Goal: Information Seeking & Learning: Learn about a topic

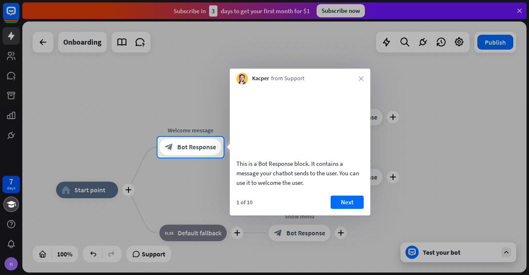
click at [516, 9] on div at bounding box center [264, 68] width 529 height 137
drag, startPoint x: 315, startPoint y: 191, endPoint x: 230, endPoint y: 173, distance: 87.0
click at [230, 173] on div "This is a Bot Response block. It contains a message your chatbot sends to the u…" at bounding box center [300, 137] width 141 height 107
drag, startPoint x: 237, startPoint y: 172, endPoint x: 319, endPoint y: 190, distance: 83.8
click at [319, 187] on div "This is a Bot Response block. It contains a message your chatbot sends to the u…" at bounding box center [300, 173] width 127 height 29
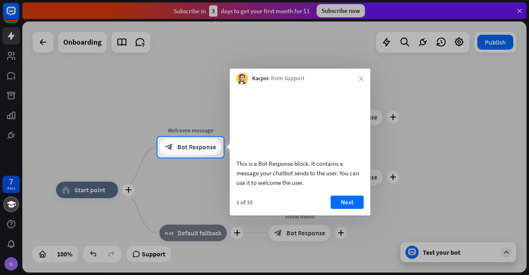
drag, startPoint x: 304, startPoint y: 195, endPoint x: 220, endPoint y: 185, distance: 84.9
click at [220, 185] on body "7 days H close Product Help First steps Get started with ChatBot Help Center Fo…" at bounding box center [264, 137] width 529 height 275
click at [349, 209] on button "Next" at bounding box center [347, 202] width 33 height 13
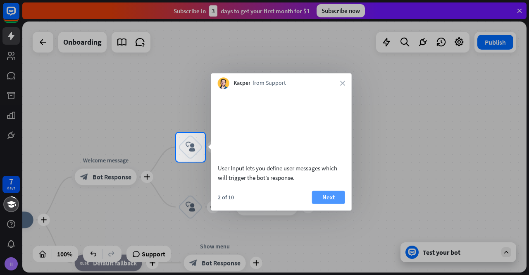
click at [326, 204] on button "Next" at bounding box center [328, 197] width 33 height 13
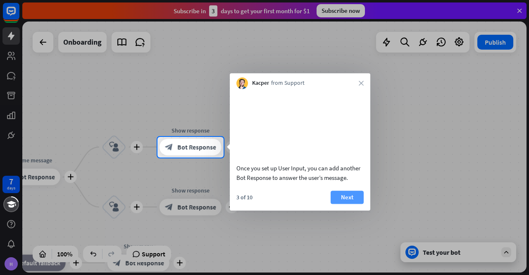
click at [351, 204] on button "Next" at bounding box center [347, 197] width 33 height 13
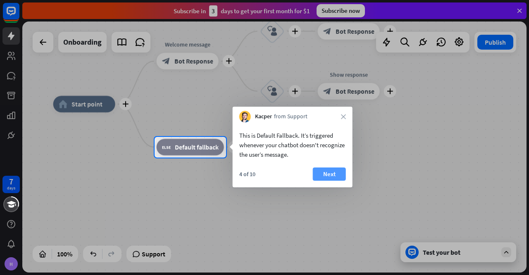
click at [331, 174] on button "Next" at bounding box center [329, 173] width 33 height 13
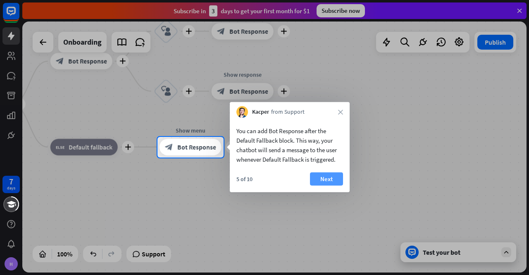
click at [342, 177] on button "Next" at bounding box center [326, 178] width 33 height 13
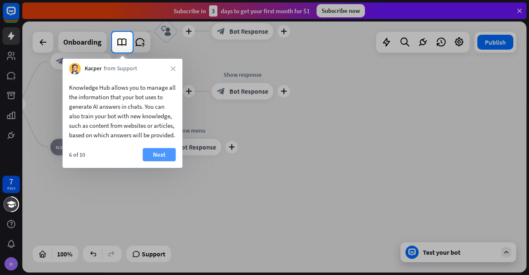
click at [156, 159] on button "Next" at bounding box center [159, 154] width 33 height 13
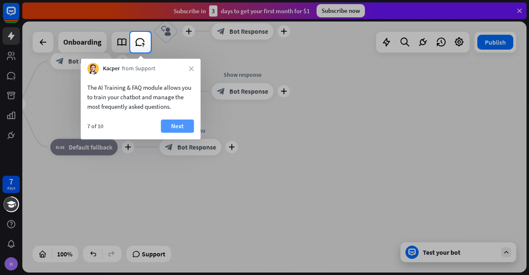
click at [185, 128] on button "Next" at bounding box center [177, 126] width 33 height 13
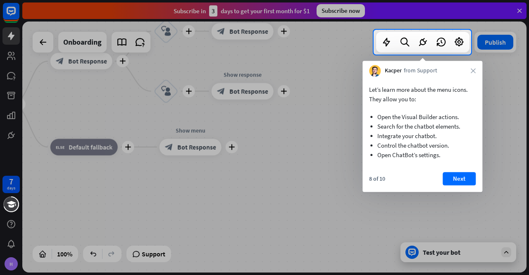
click at [465, 182] on button "Next" at bounding box center [459, 178] width 33 height 13
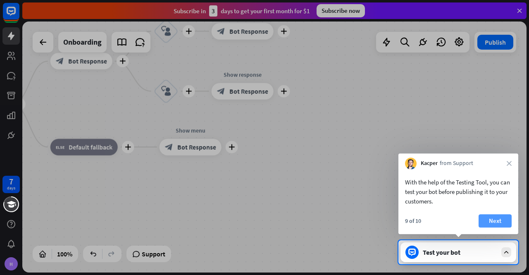
click at [495, 222] on button "Next" at bounding box center [495, 220] width 33 height 13
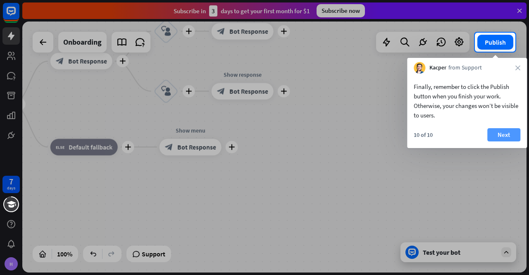
click at [503, 136] on button "Next" at bounding box center [504, 134] width 33 height 13
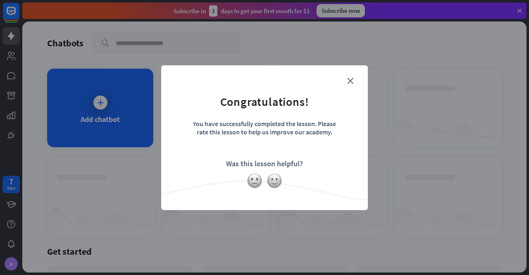
drag, startPoint x: 311, startPoint y: 163, endPoint x: 224, endPoint y: 165, distance: 87.7
click at [224, 165] on form "Congratulations! You have successfully completed the lesson. Please rate this l…" at bounding box center [265, 125] width 186 height 99
copy div "Was this lesson helpful?"
click at [274, 182] on img at bounding box center [275, 181] width 16 height 16
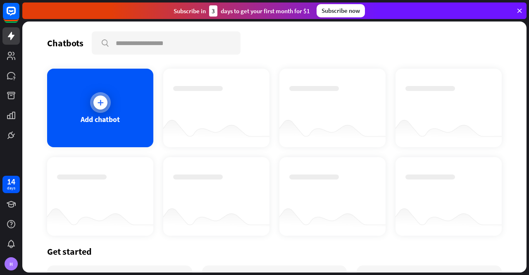
click at [99, 102] on icon at bounding box center [100, 102] width 8 height 8
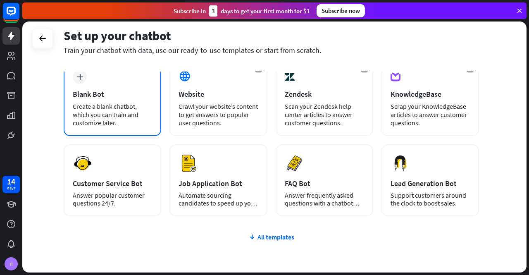
scroll to position [91, 0]
